Goal: Task Accomplishment & Management: Manage account settings

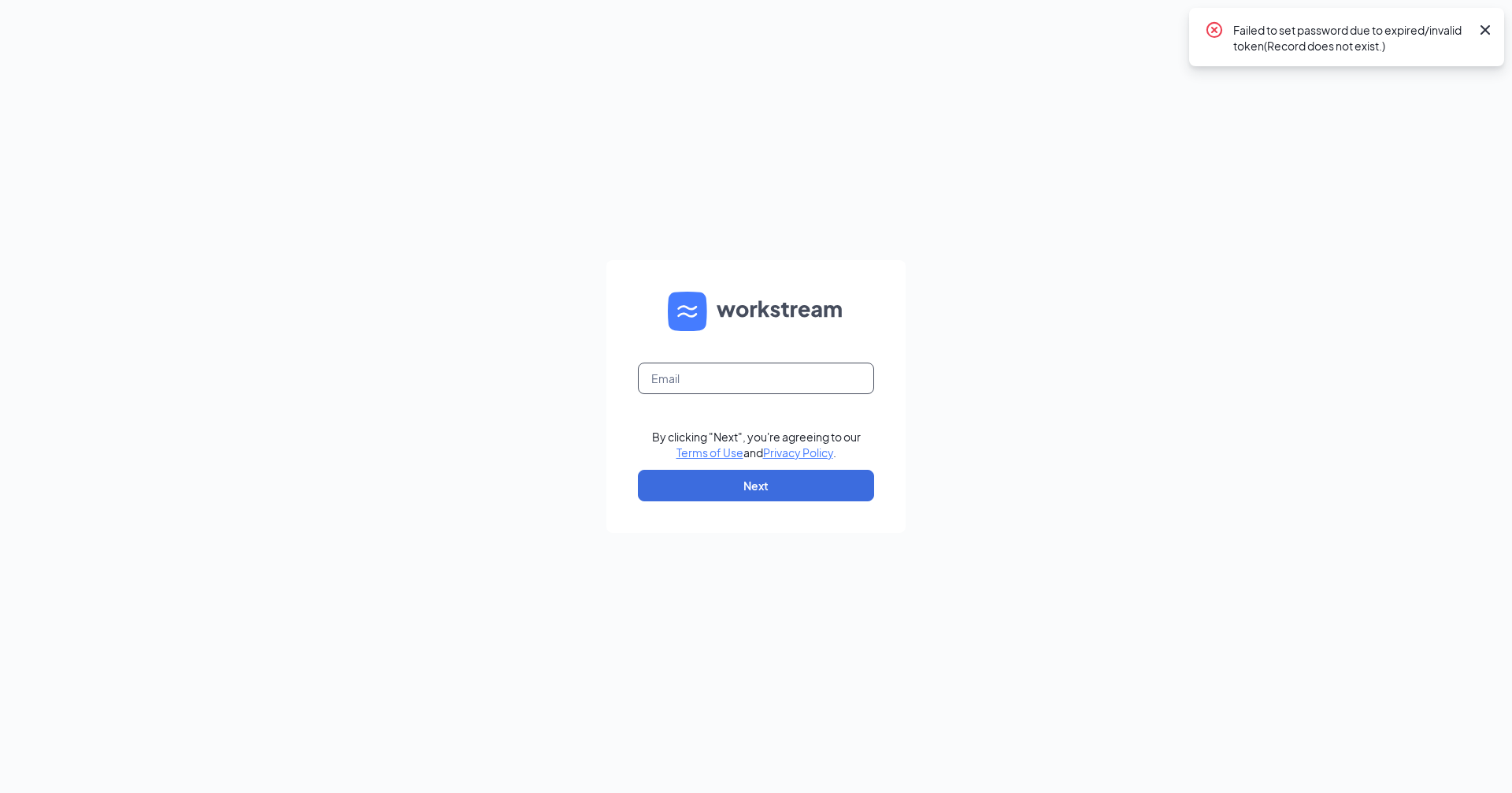
click at [705, 370] on input "text" at bounding box center [756, 378] width 236 height 32
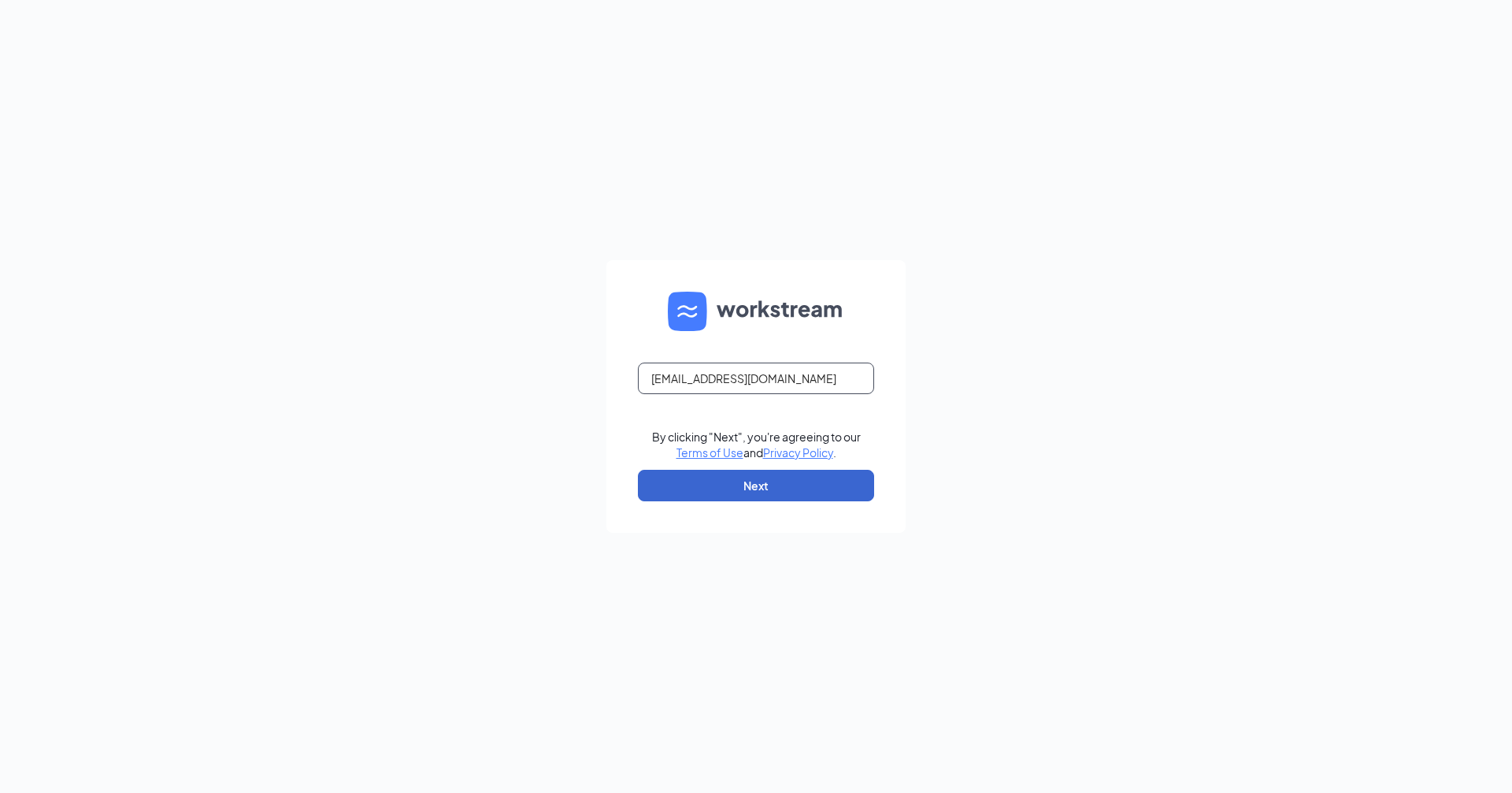
type input "[EMAIL_ADDRESS][DOMAIN_NAME]"
click at [748, 480] on button "Next" at bounding box center [756, 485] width 236 height 32
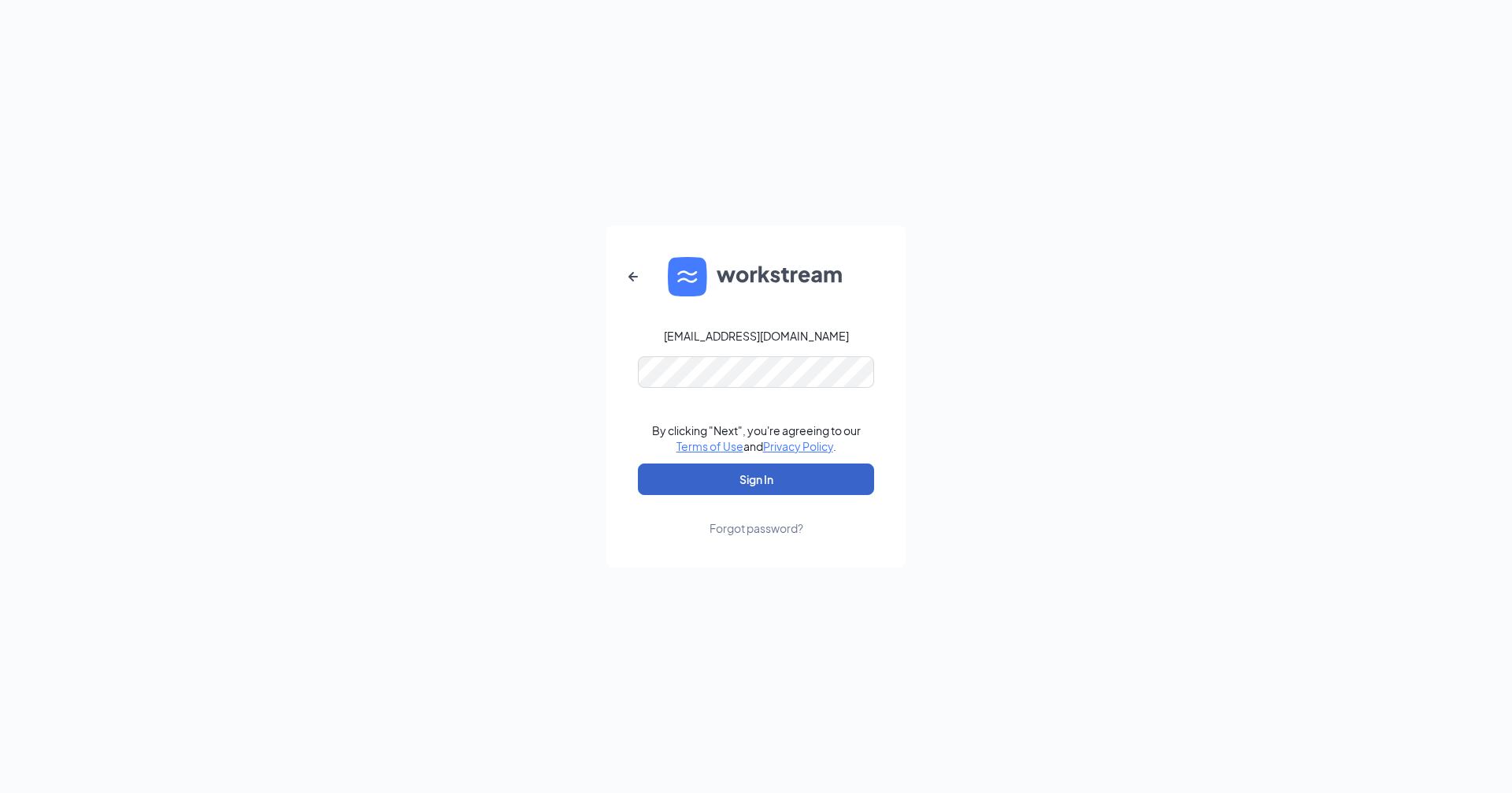
click at [766, 482] on button "Sign In" at bounding box center [756, 479] width 236 height 32
click at [770, 474] on button "Sign In" at bounding box center [756, 479] width 236 height 32
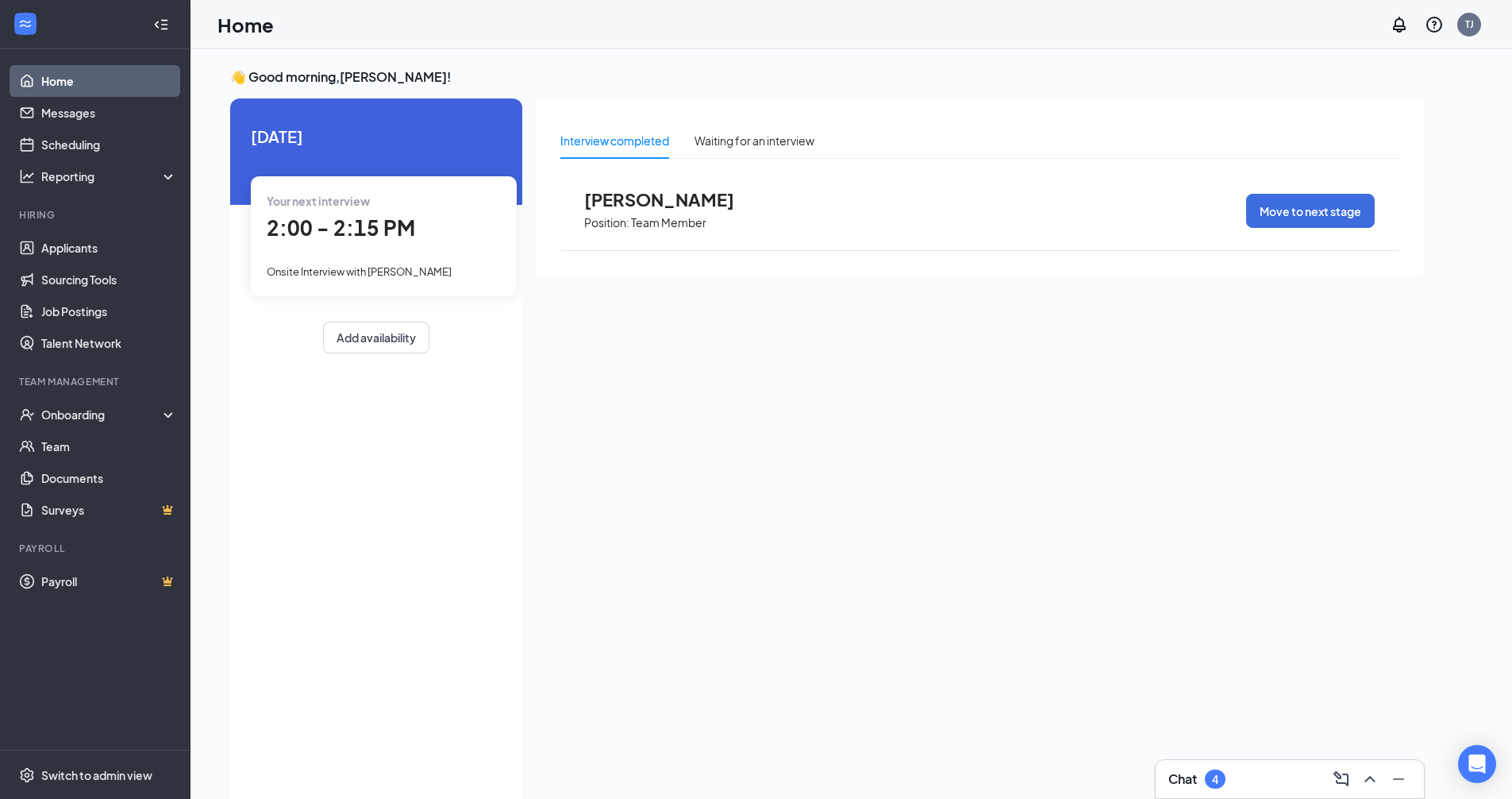
click at [165, 24] on icon "Collapse" at bounding box center [164, 24] width 7 height 11
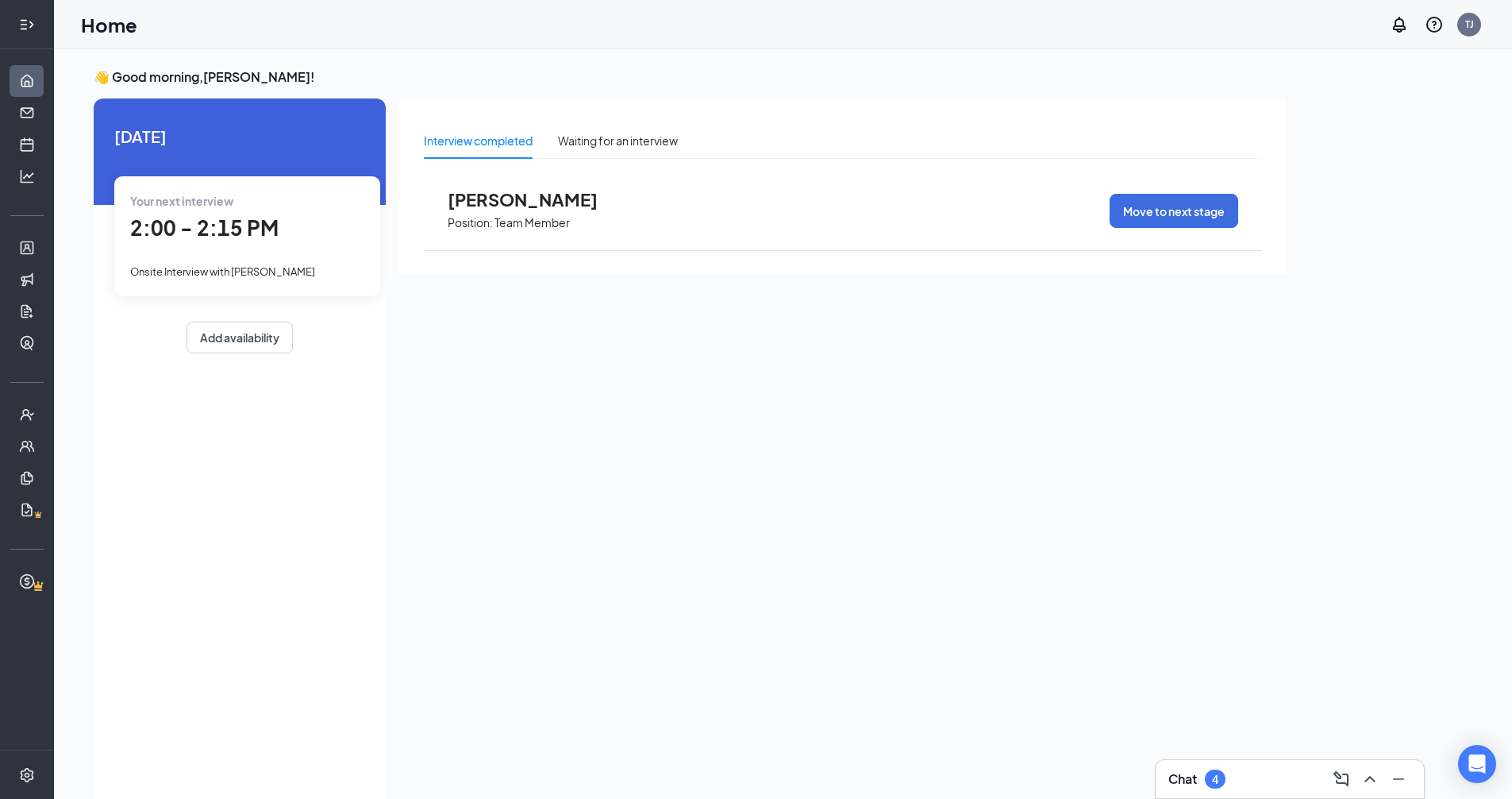
click at [24, 19] on icon "Expand" at bounding box center [27, 24] width 15 height 15
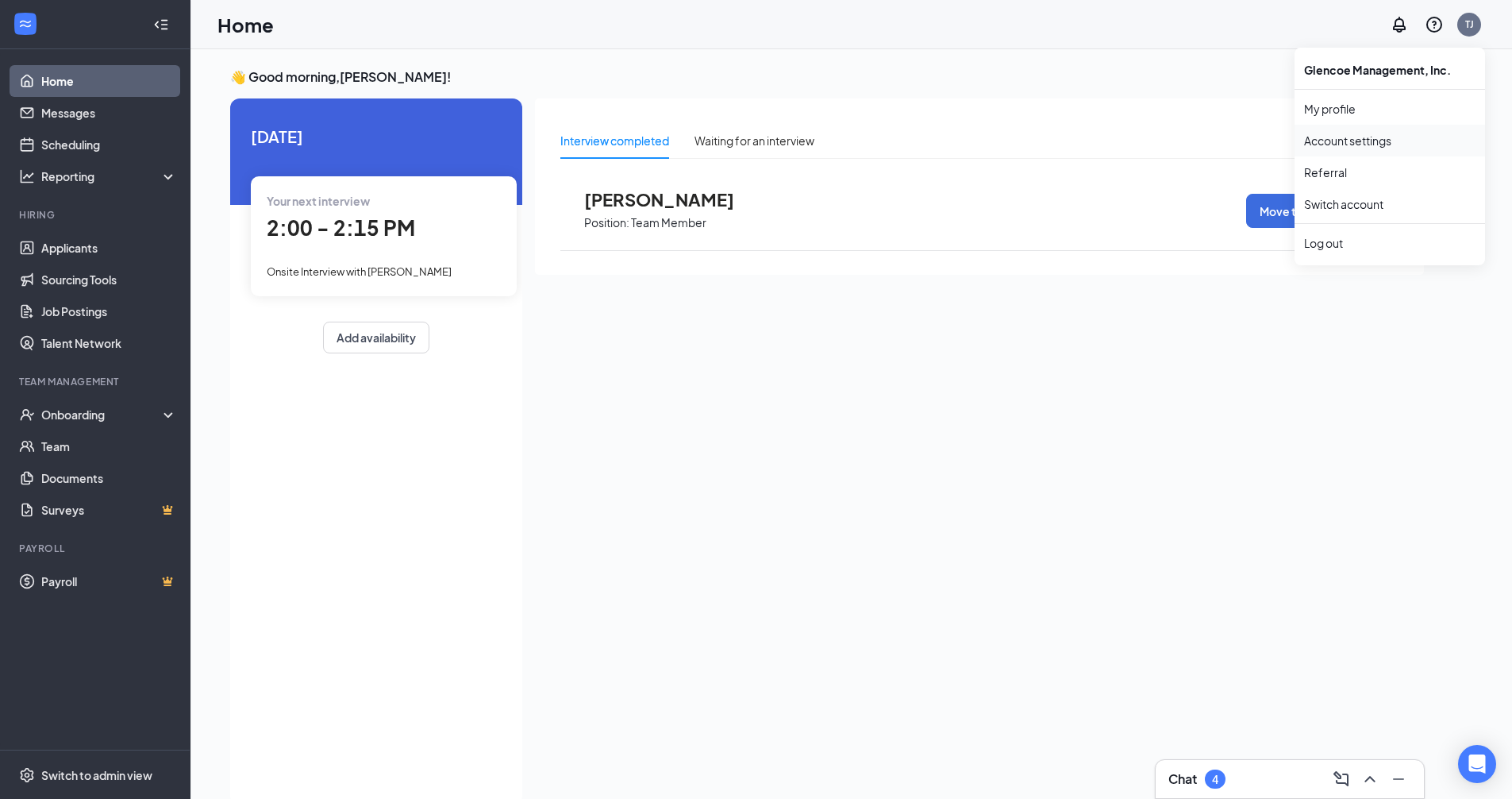
click at [1381, 143] on link "Account settings" at bounding box center [1389, 140] width 171 height 15
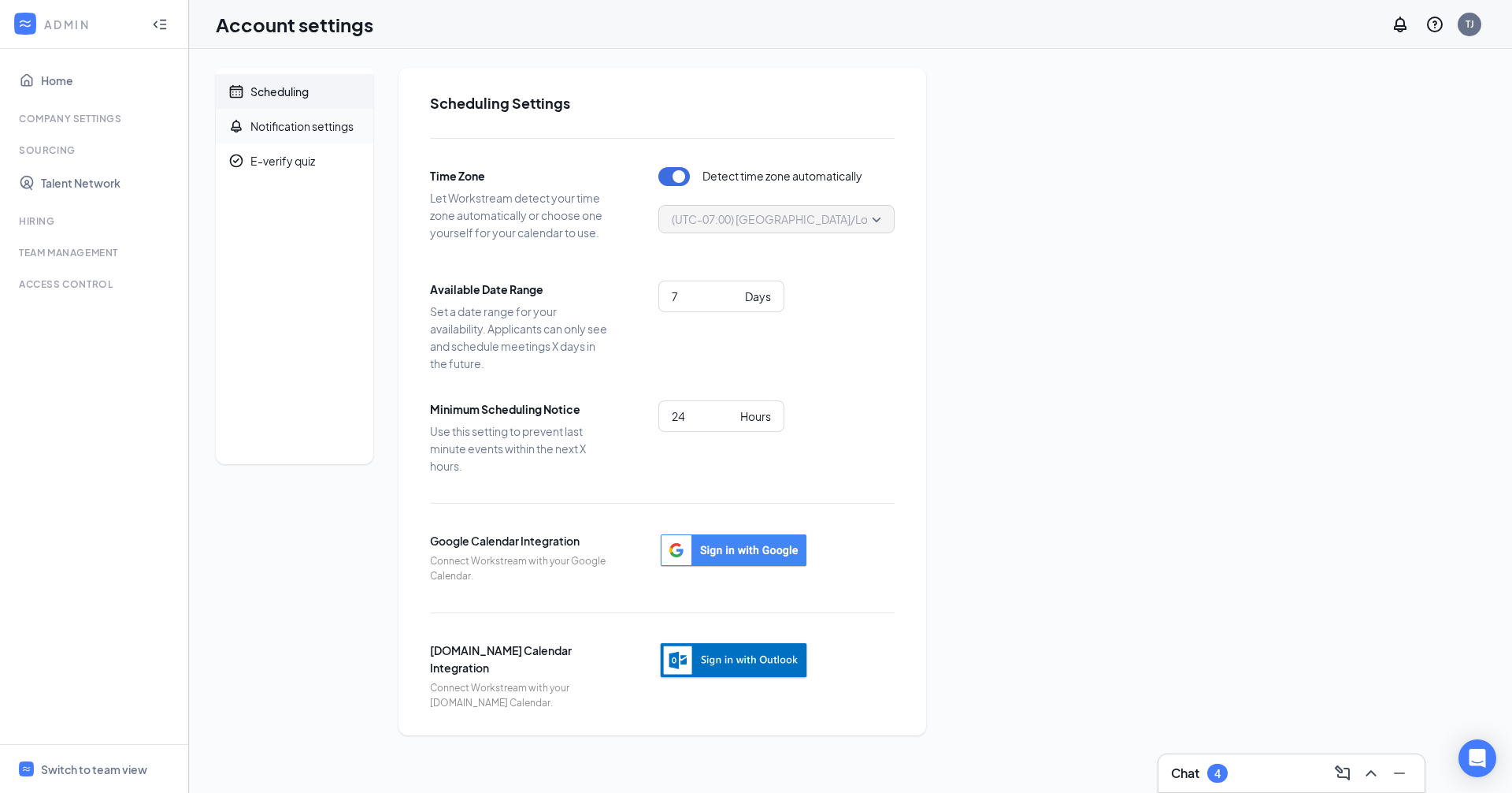
click at [305, 131] on div "Notification settings" at bounding box center [302, 126] width 103 height 15
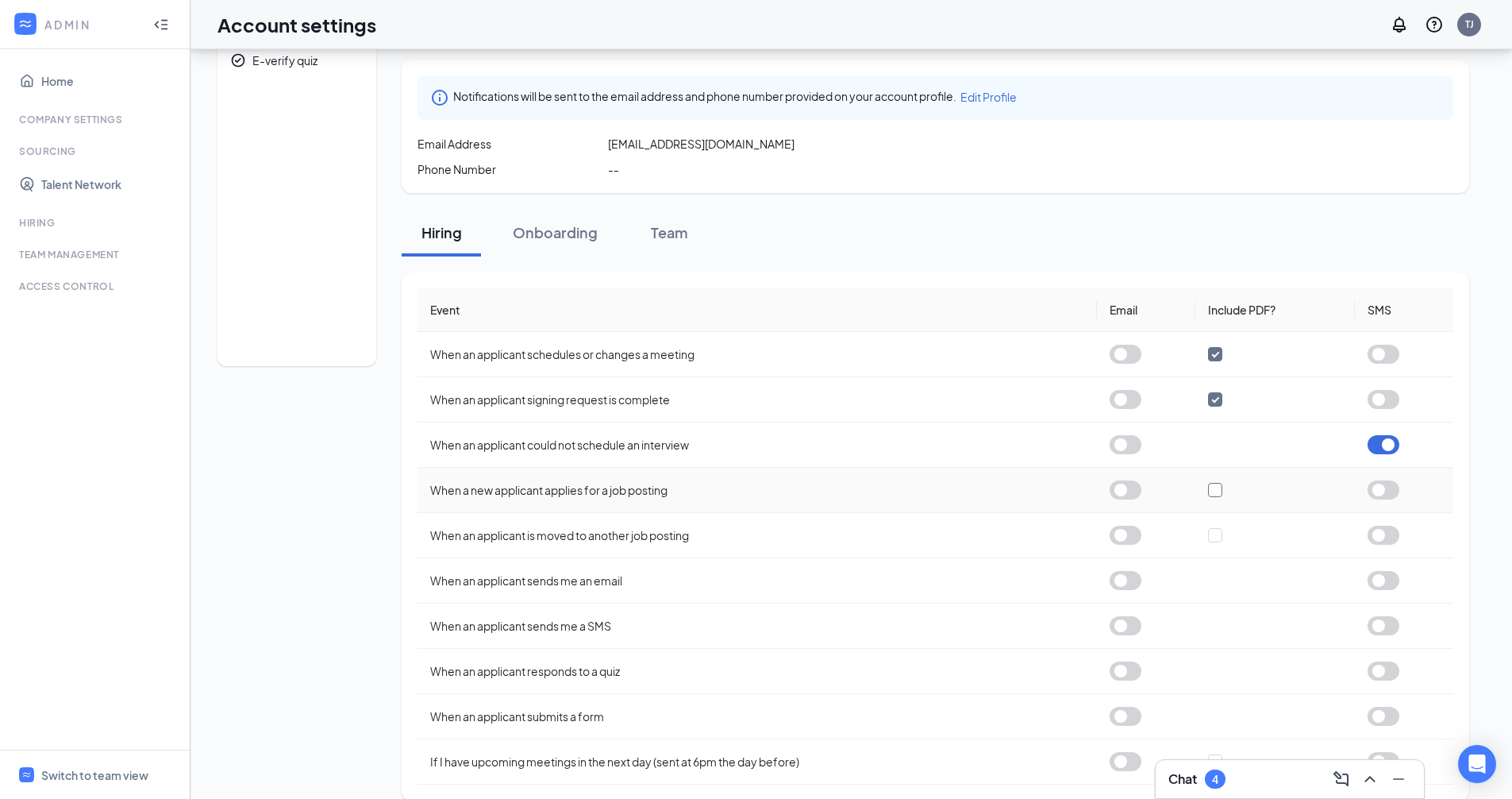
scroll to position [122, 0]
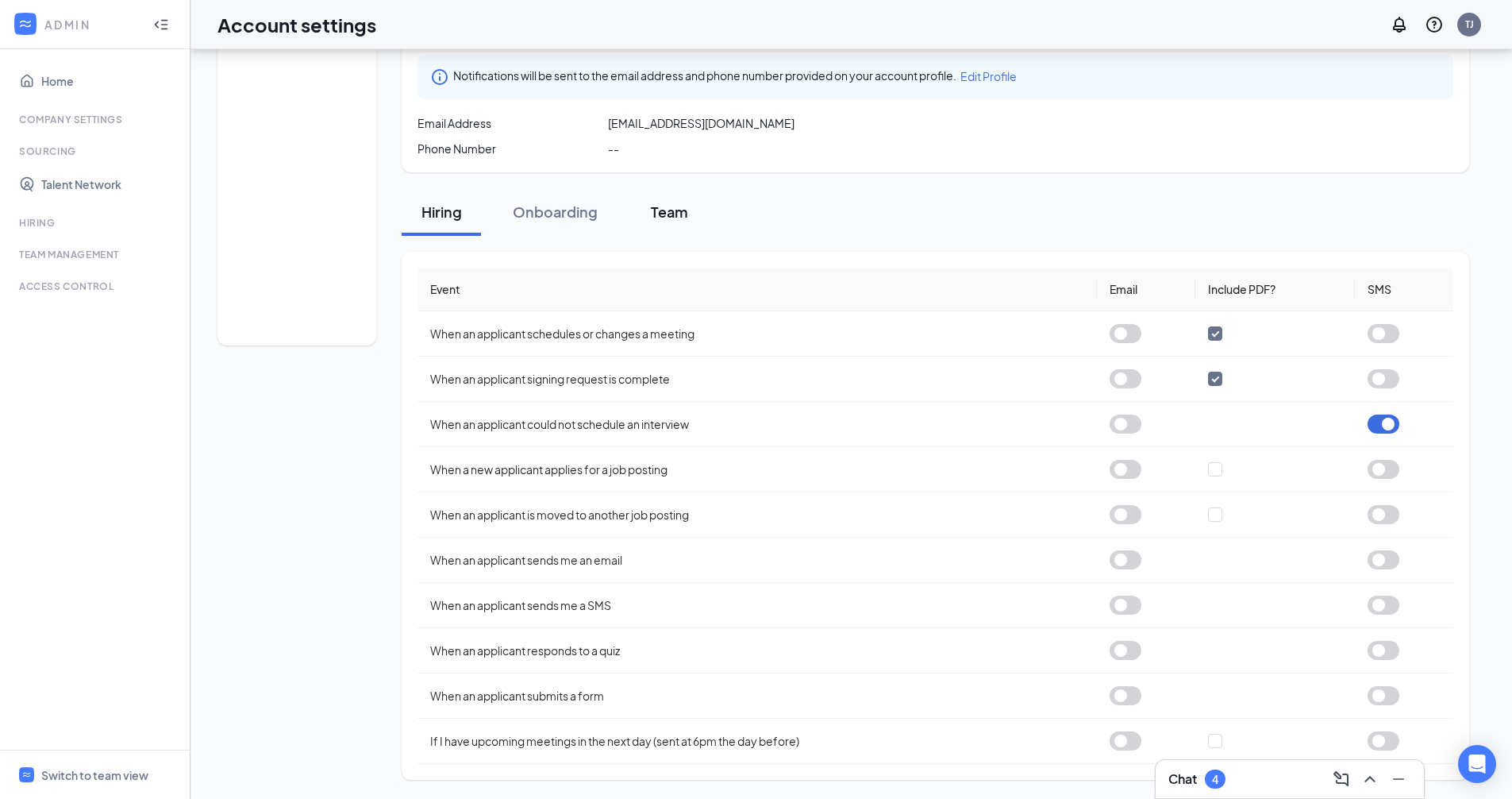
click at [672, 206] on div "Team" at bounding box center [668, 211] width 47 height 19
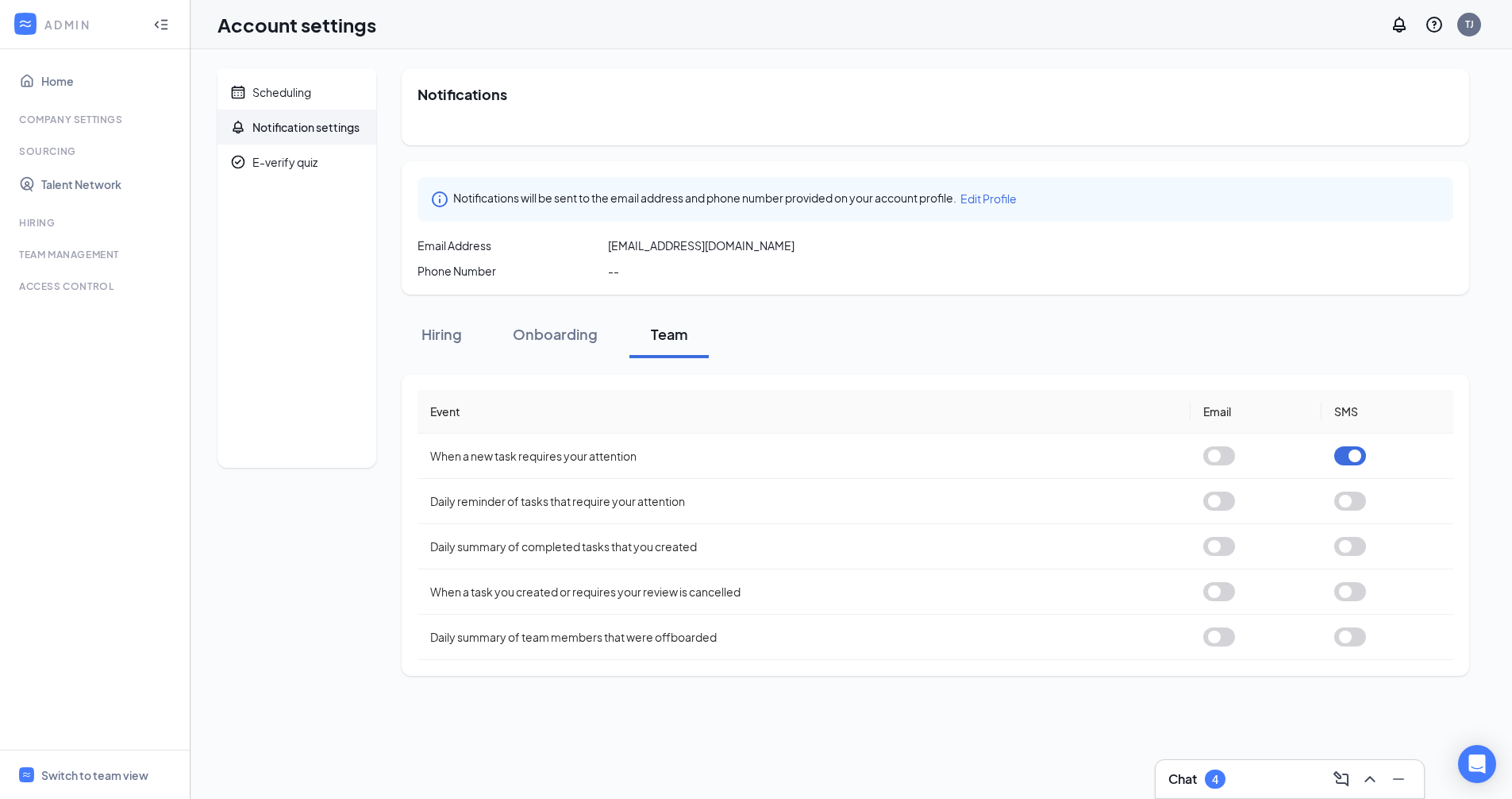
scroll to position [0, 0]
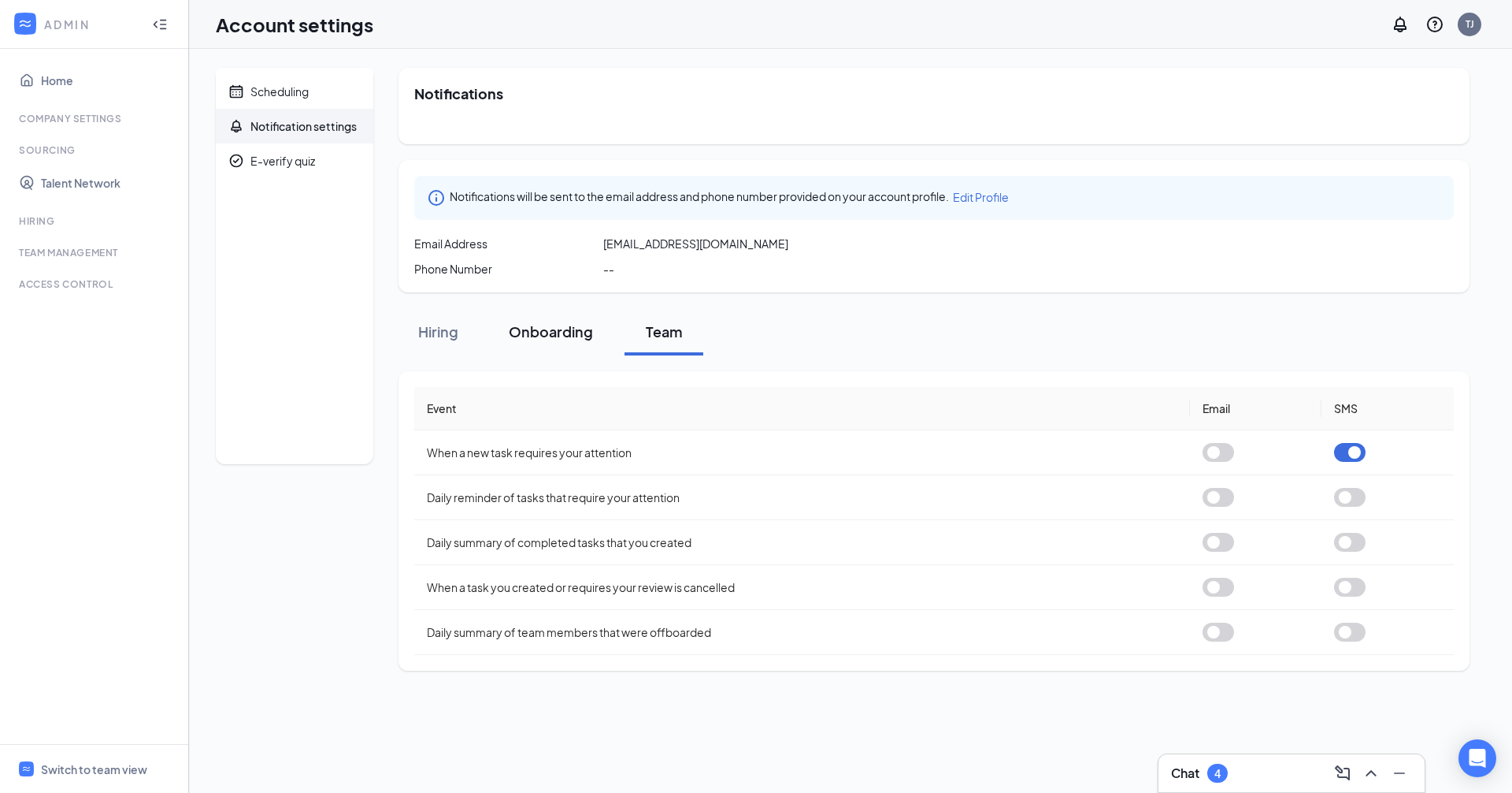
click at [560, 335] on div "Onboarding" at bounding box center [551, 331] width 85 height 19
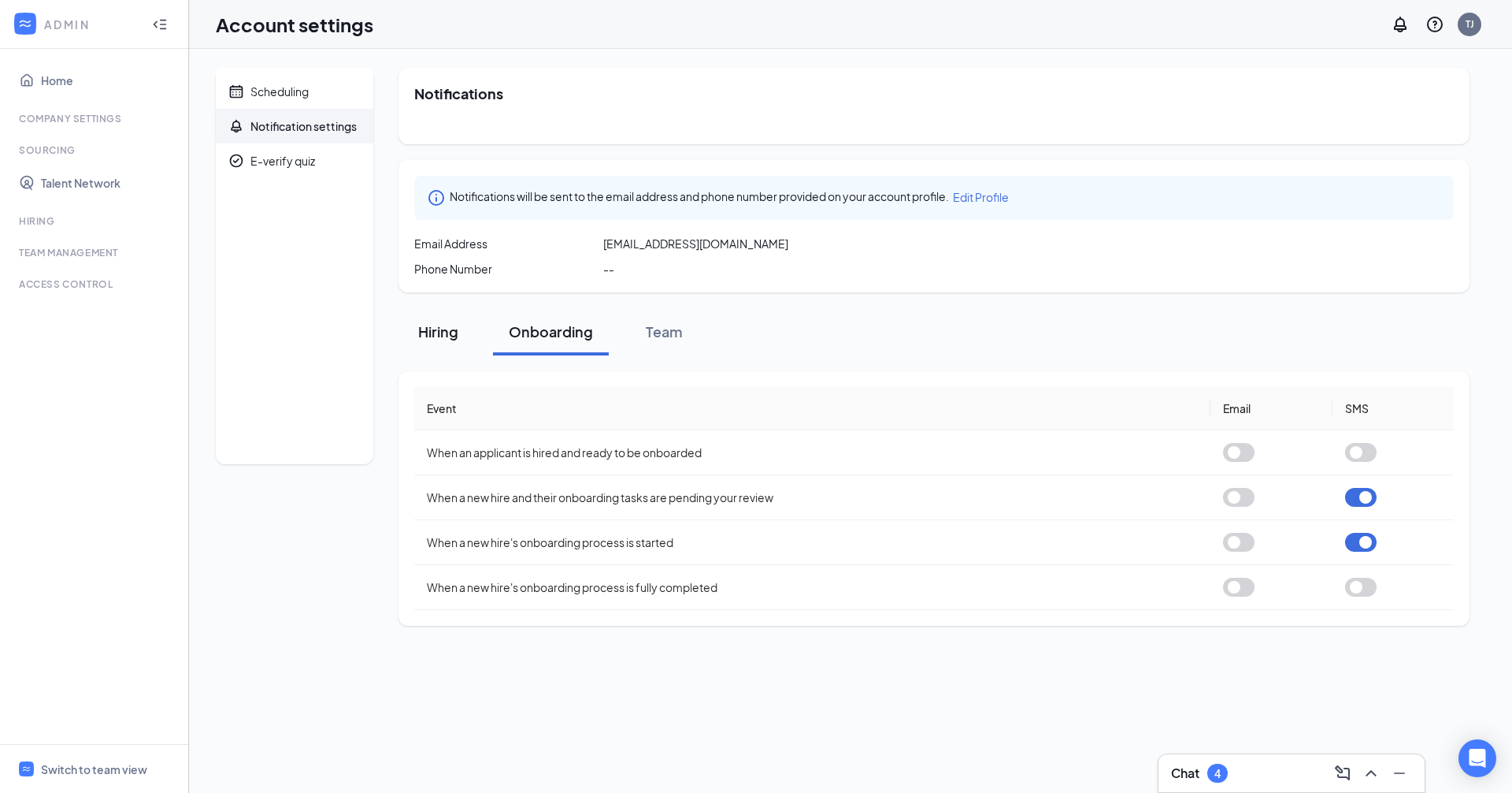
click at [435, 330] on div "Hiring" at bounding box center [437, 331] width 47 height 19
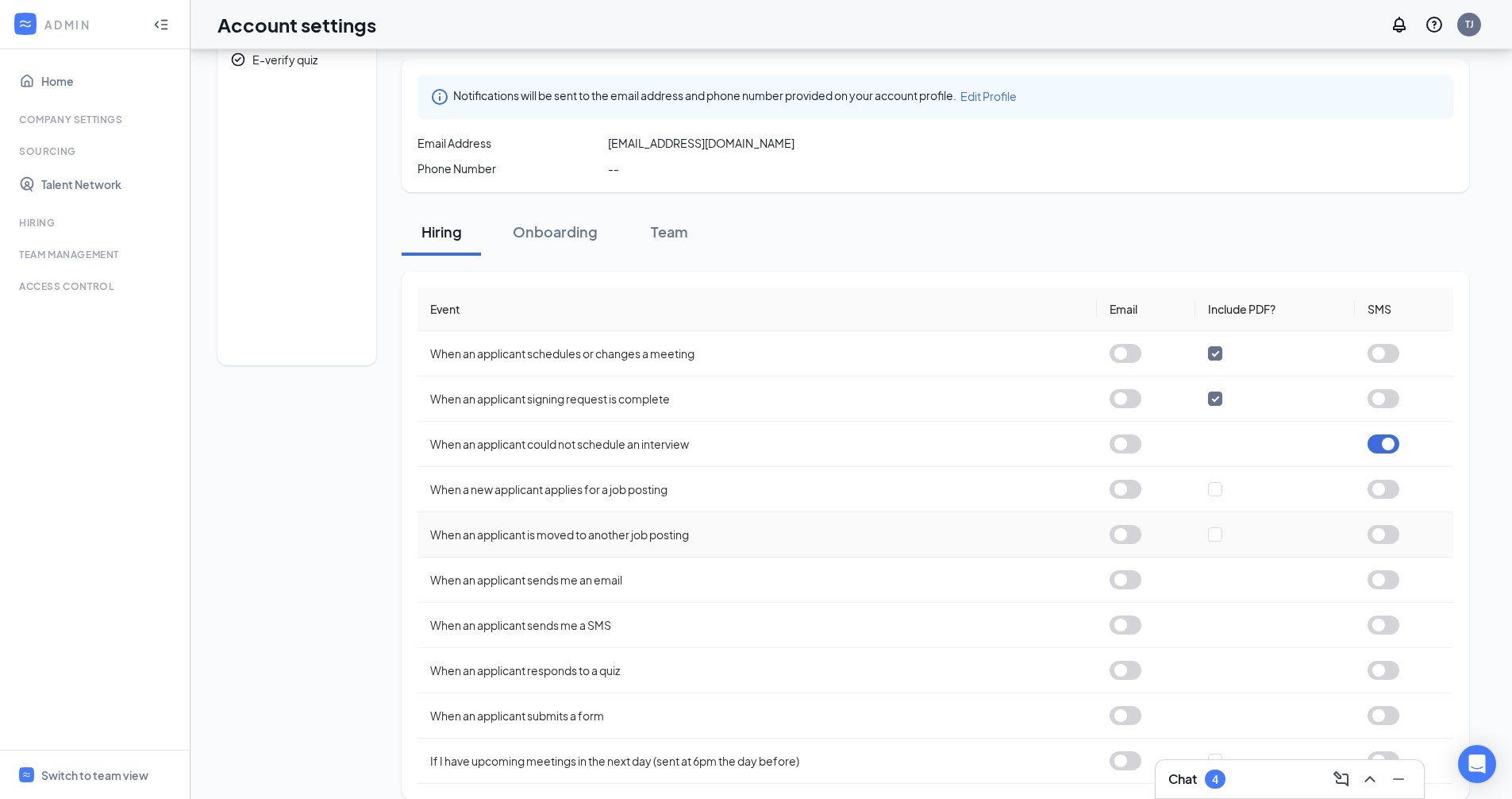
scroll to position [122, 0]
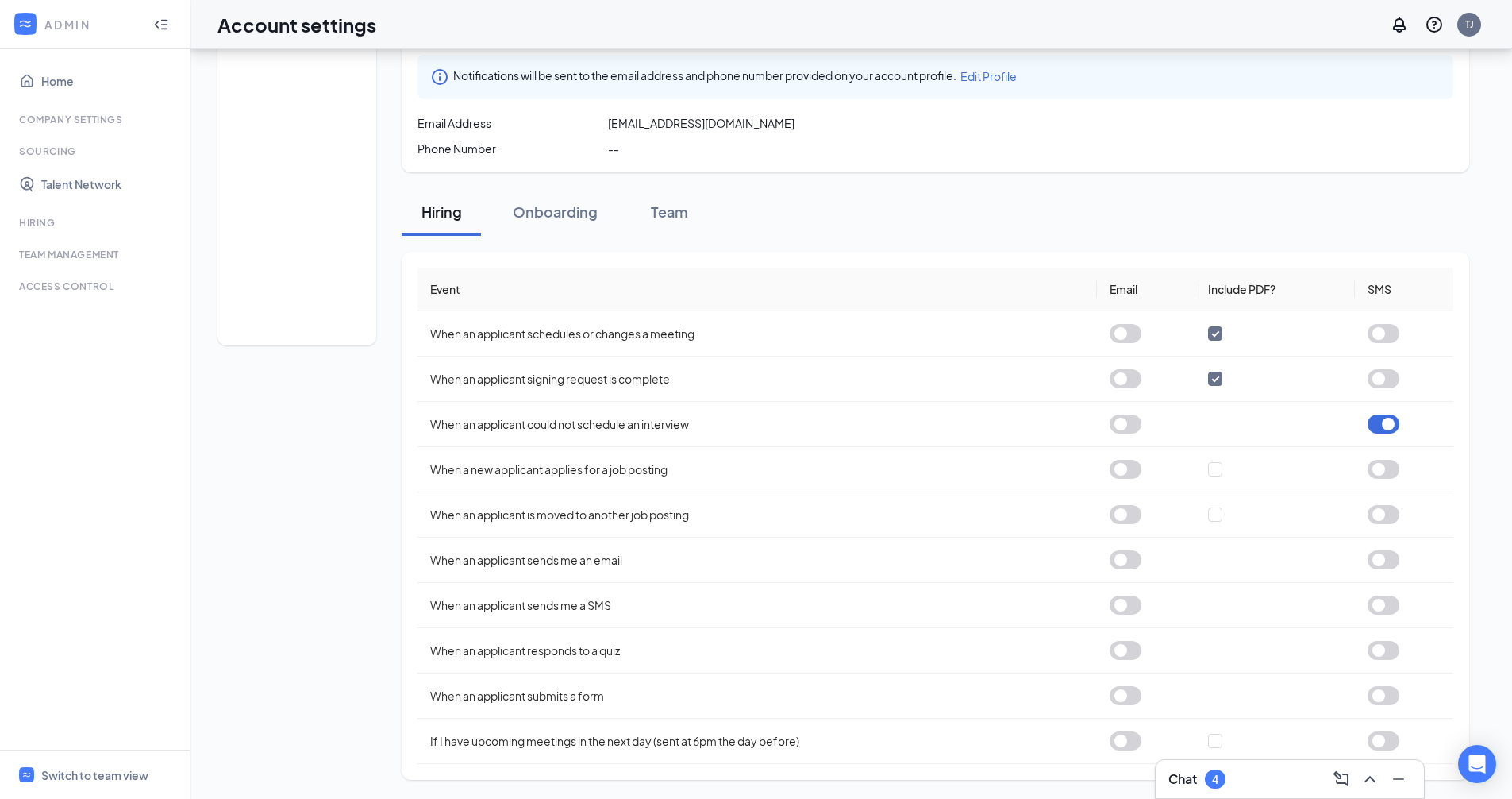
click at [110, 112] on ul "Home Company Settings Sourcing Talent Network Hiring Team Management Time Manag…" at bounding box center [95, 399] width 190 height 700
drag, startPoint x: 110, startPoint y: 112, endPoint x: 99, endPoint y: 119, distance: 13.0
click at [99, 119] on div "Company Settings" at bounding box center [97, 119] width 155 height 14
click at [82, 121] on div "Company Settings" at bounding box center [97, 119] width 155 height 14
click at [54, 186] on link "Talent Network" at bounding box center [109, 184] width 136 height 32
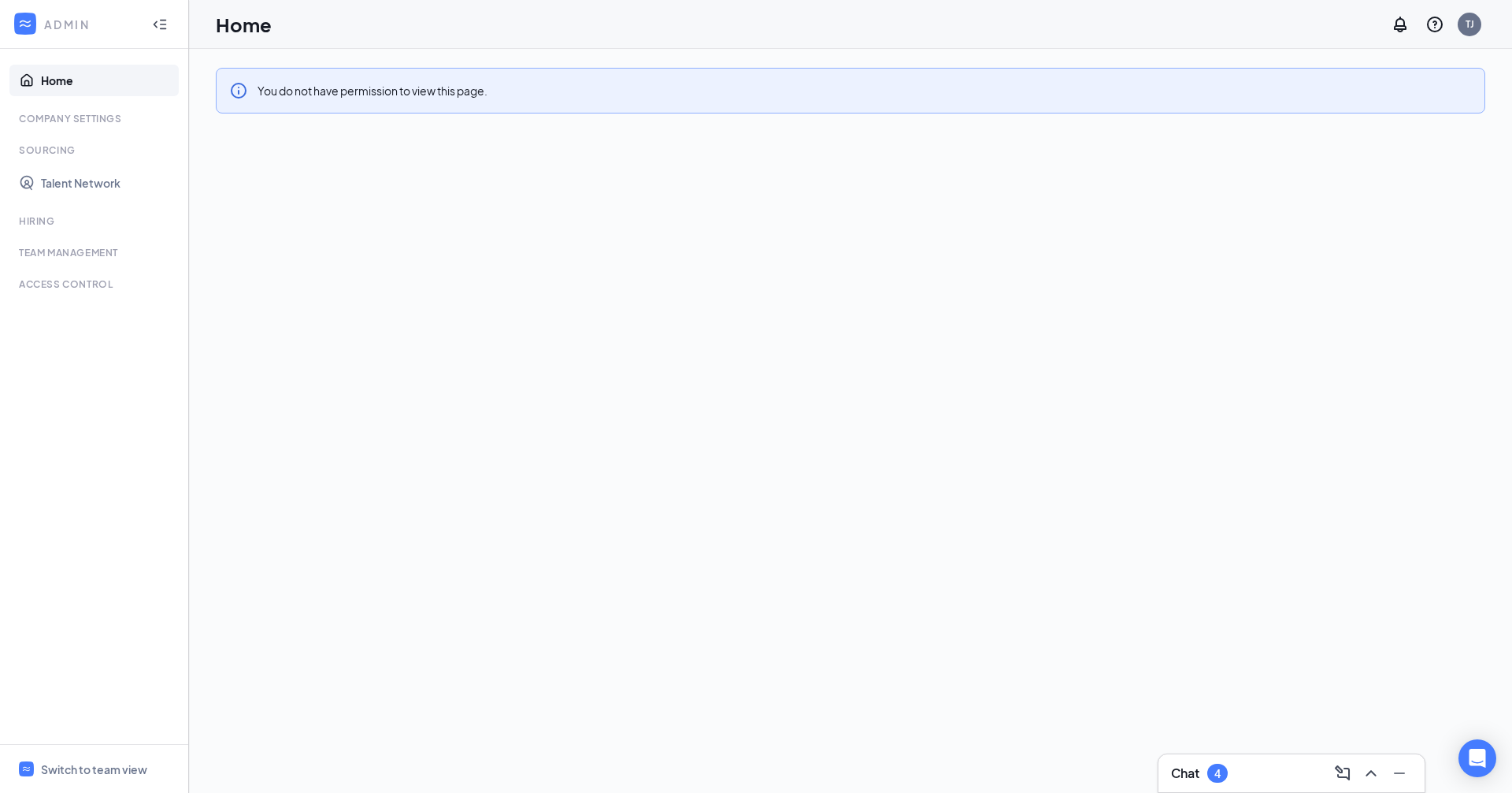
click at [158, 27] on icon "Collapse" at bounding box center [159, 24] width 15 height 15
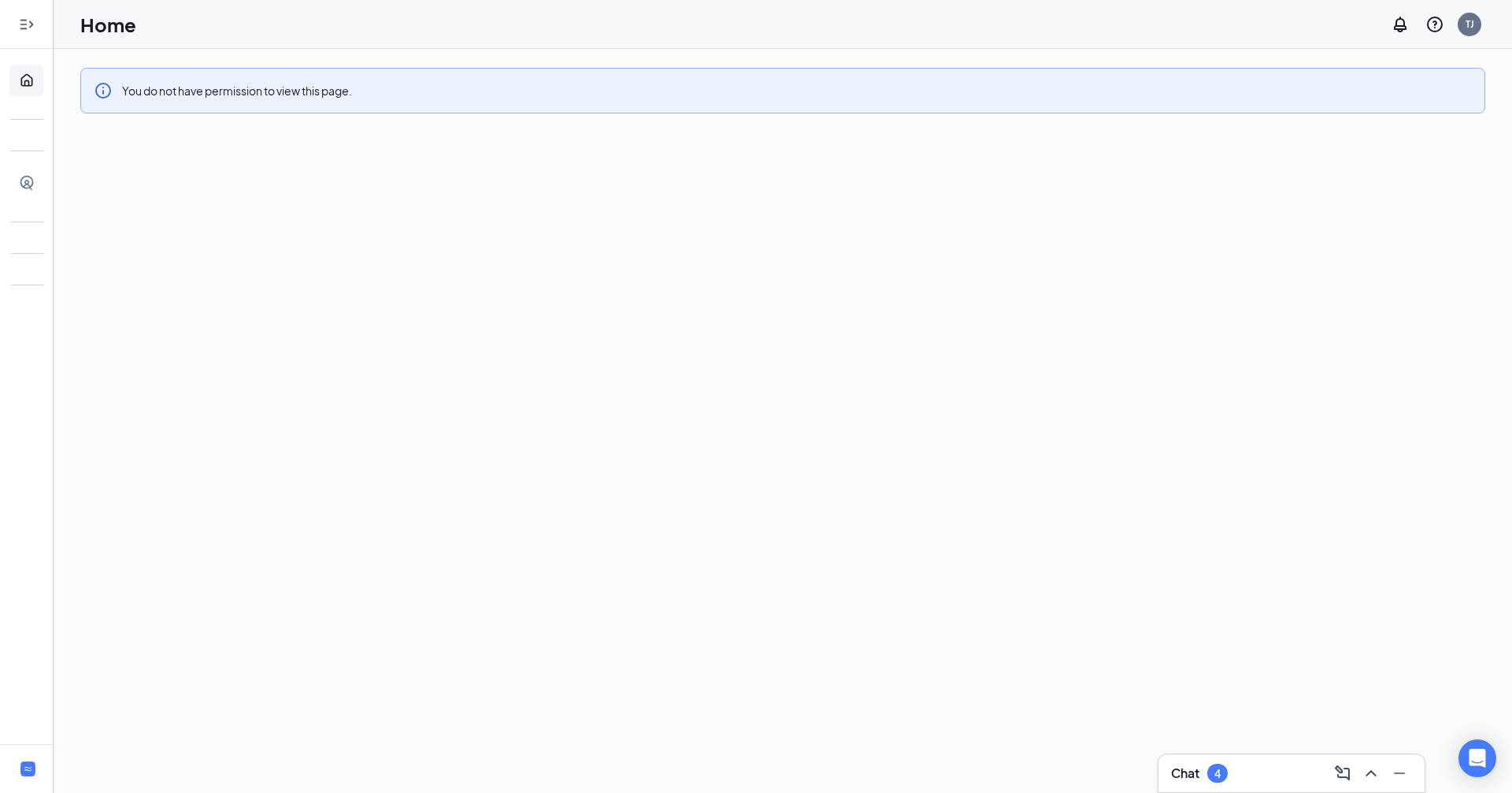
click at [28, 19] on icon "Expand" at bounding box center [27, 24] width 15 height 15
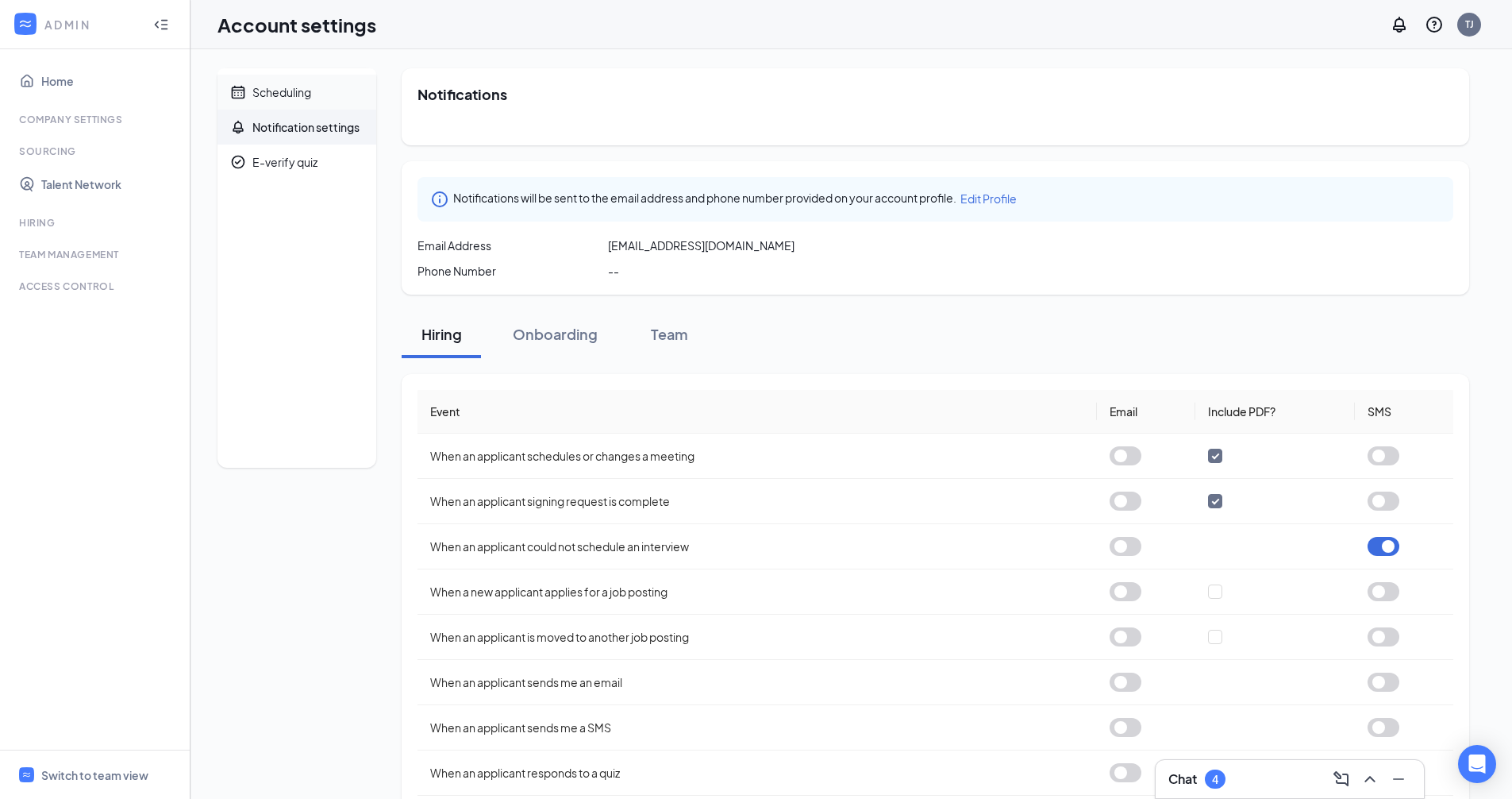
click at [274, 95] on div "Scheduling" at bounding box center [282, 92] width 59 height 15
